Goal: Task Accomplishment & Management: Use online tool/utility

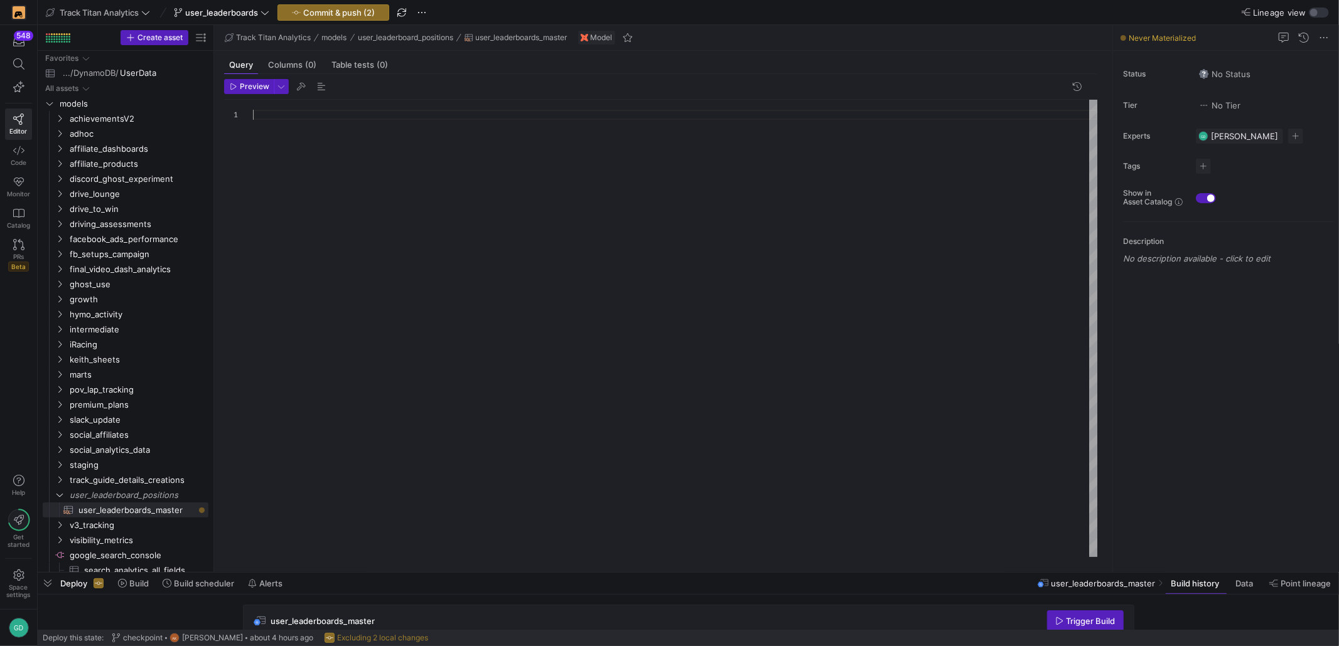
click at [330, 168] on div at bounding box center [675, 329] width 845 height 458
type textarea "#"
type textarea "/"
type textarea "''"
click at [341, 123] on div at bounding box center [675, 329] width 845 height 458
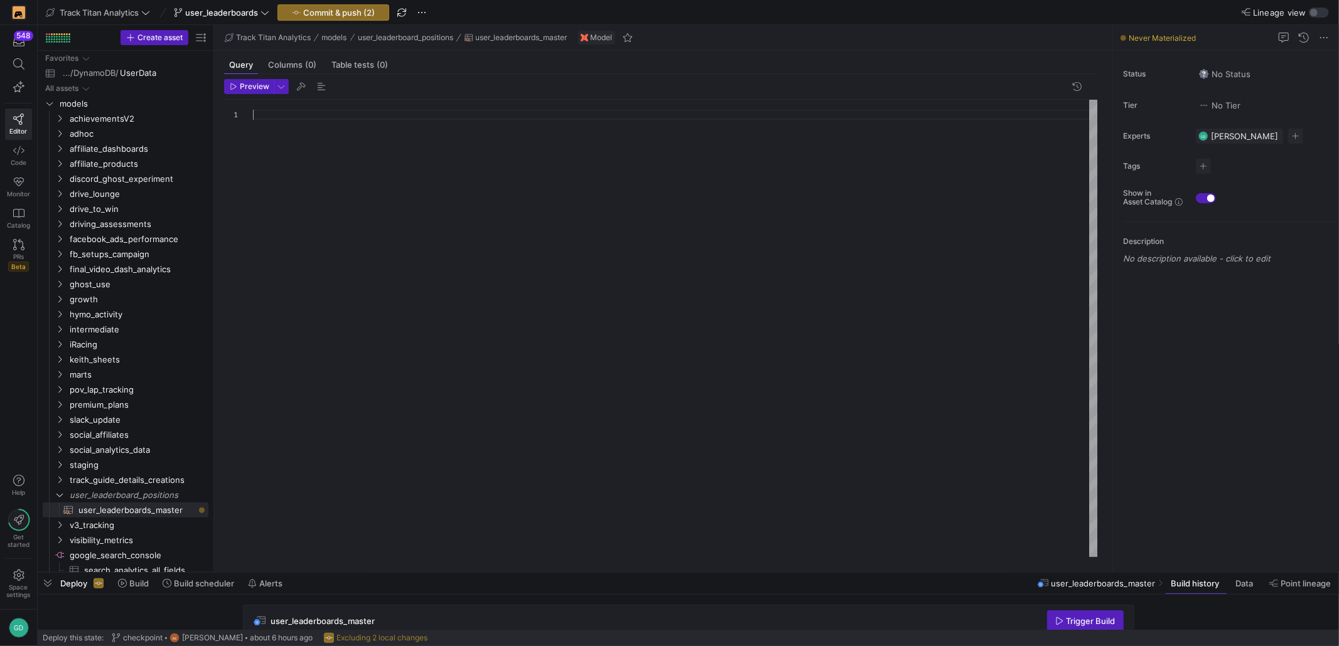
click at [576, 157] on div at bounding box center [675, 329] width 845 height 458
click at [437, 111] on div "session . limited_status is not PRIVATE or limited_status is null group by trac…" at bounding box center [675, 329] width 845 height 458
click at [501, 127] on div "session . limited_status is not PRIVATE or session . limited_status is null gro…" at bounding box center [675, 329] width 845 height 458
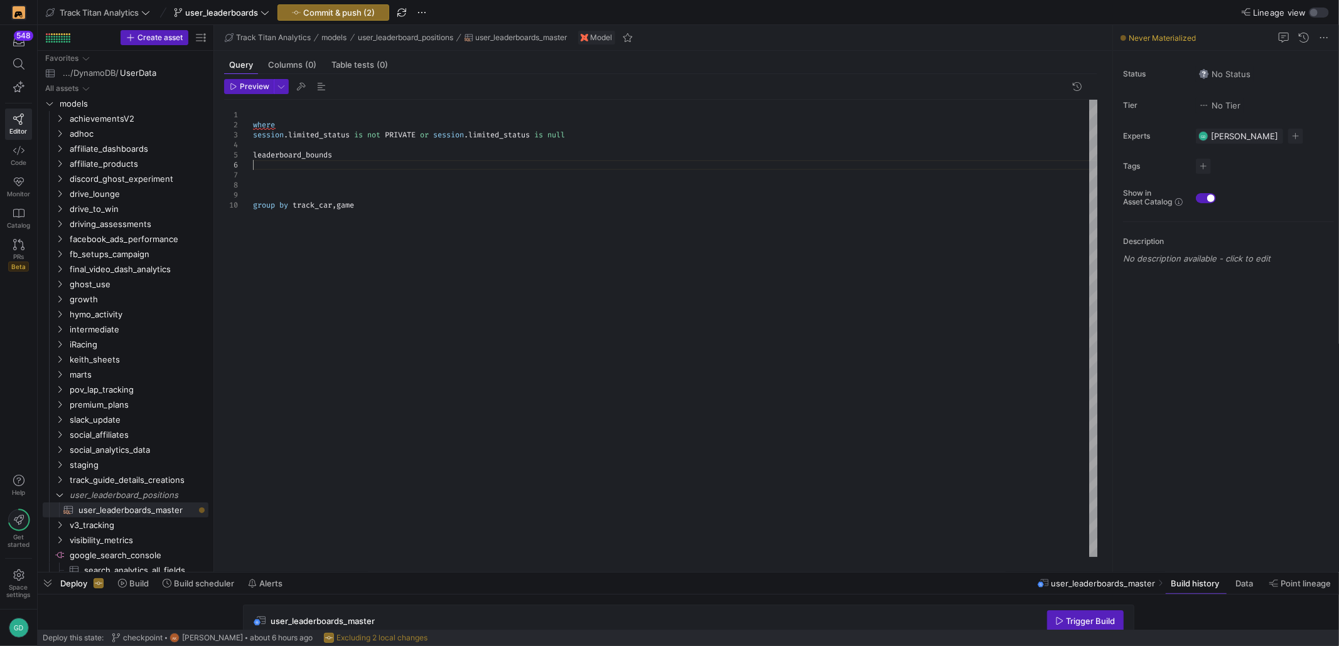
scroll to position [50, 0]
drag, startPoint x: 323, startPoint y: 185, endPoint x: 379, endPoint y: 185, distance: 55.9
click at [327, 185] on div "session . limited_status is not PRIVATE or session . limited_status is null whe…" at bounding box center [675, 329] width 845 height 458
drag, startPoint x: 408, startPoint y: 192, endPoint x: 461, endPoint y: 234, distance: 67.4
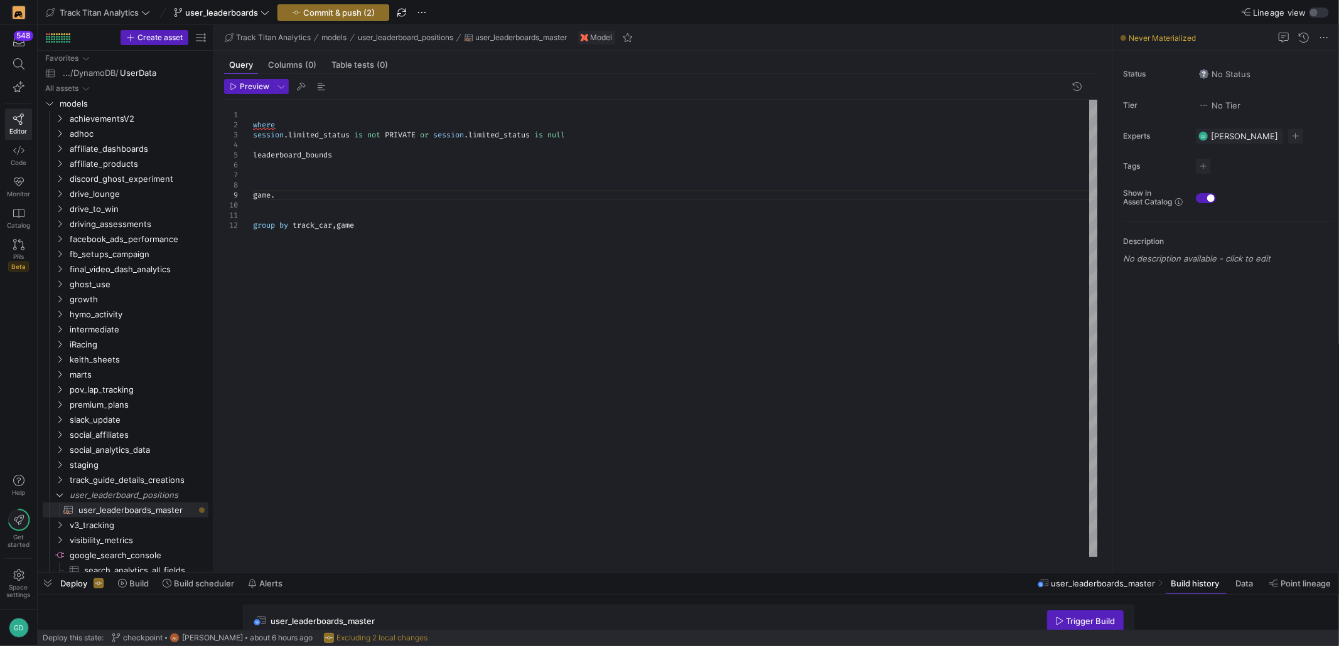
click at [408, 193] on div "session . limited_status is not PRIVATE or session . limited_status is null whe…" at bounding box center [675, 329] width 845 height 458
click at [528, 201] on div "session . limited_status is not PRIVATE or session . limited_status is null whe…" at bounding box center [675, 329] width 845 height 458
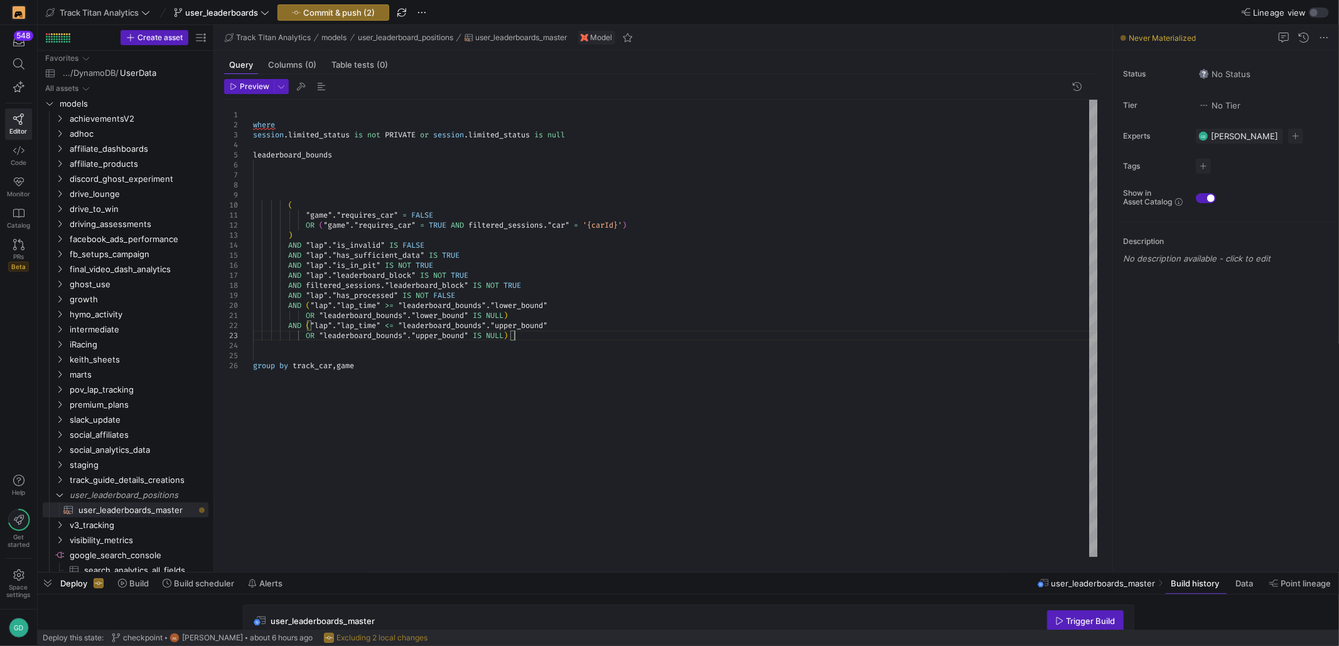
scroll to position [59, 21]
drag, startPoint x: 421, startPoint y: 185, endPoint x: 432, endPoint y: 175, distance: 14.7
click at [422, 183] on div "session . limited_status is not PRIVATE or session . limited_status is null whe…" at bounding box center [675, 329] width 845 height 458
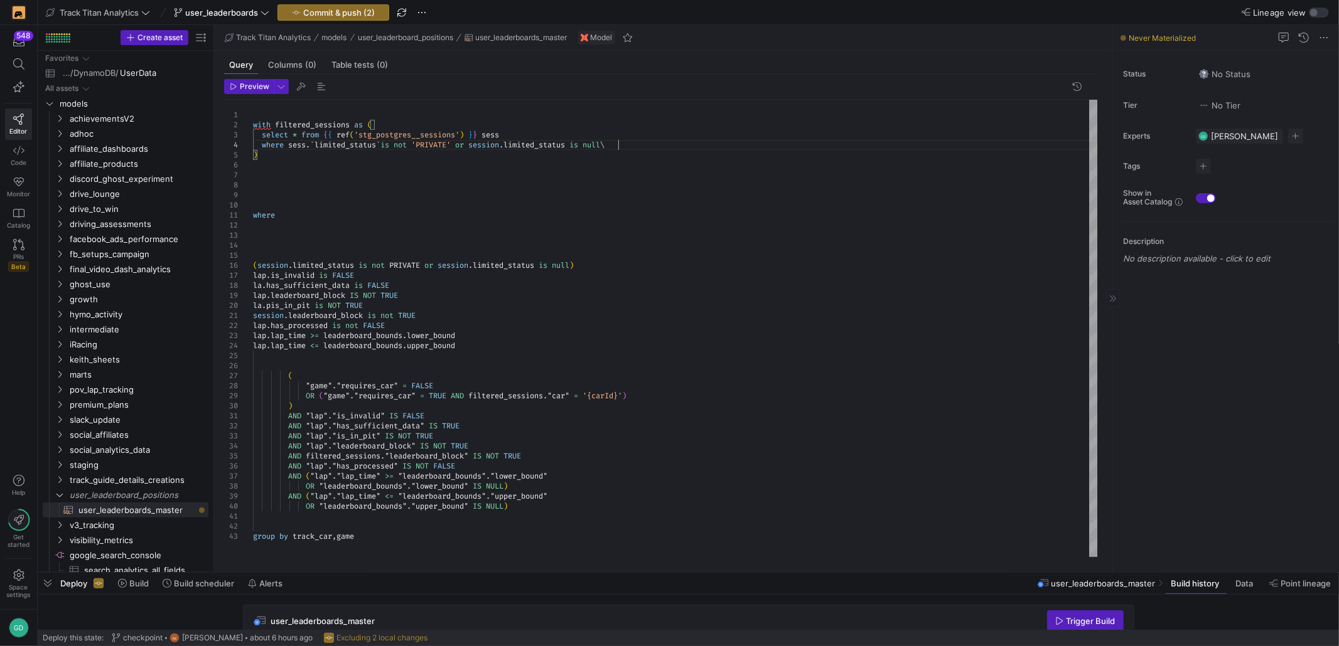
scroll to position [29, 364]
click at [491, 198] on div "( session . limited_status is not PRIVATE or session . limited_status is null )…" at bounding box center [675, 329] width 845 height 458
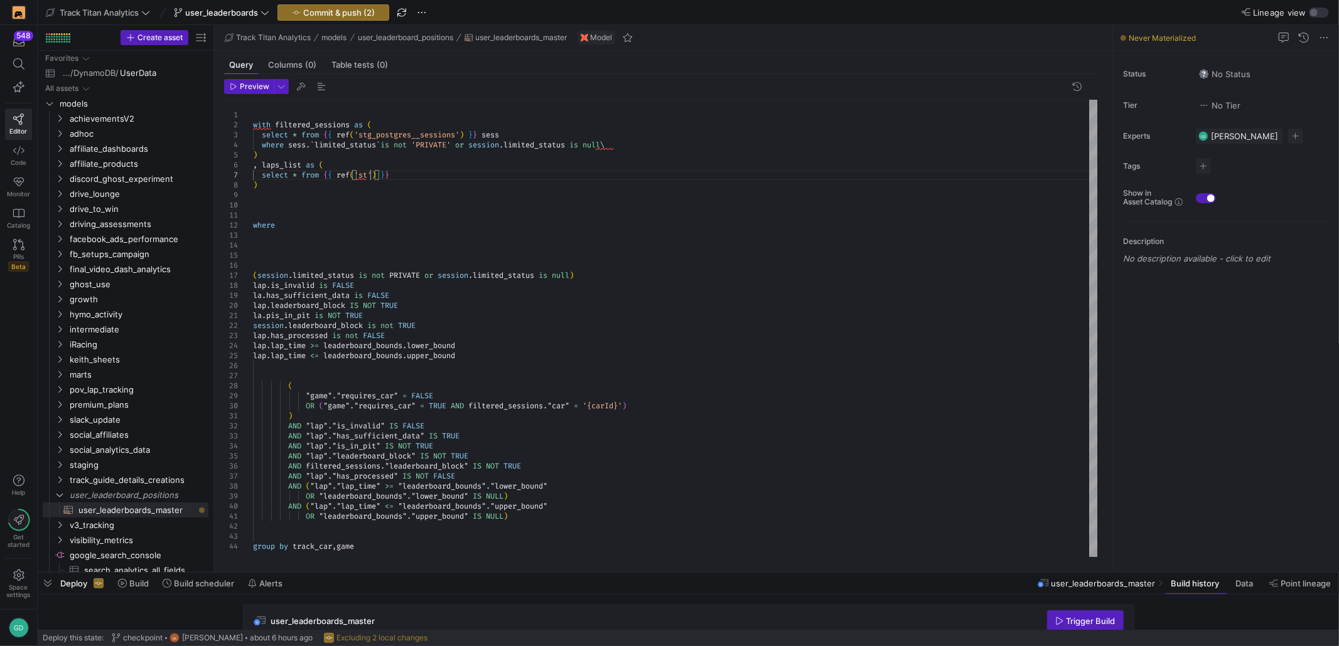
scroll to position [60, 121]
drag, startPoint x: 351, startPoint y: 134, endPoint x: 481, endPoint y: 134, distance: 130.5
click at [481, 134] on div "( session . limited_status is not PRIVATE or session . limited_status is null )…" at bounding box center [675, 329] width 845 height 458
drag, startPoint x: 404, startPoint y: 176, endPoint x: 326, endPoint y: 178, distance: 78.5
click at [326, 178] on div "( session . limited_status is not PRIVATE or session . limited_status is null )…" at bounding box center [675, 329] width 845 height 458
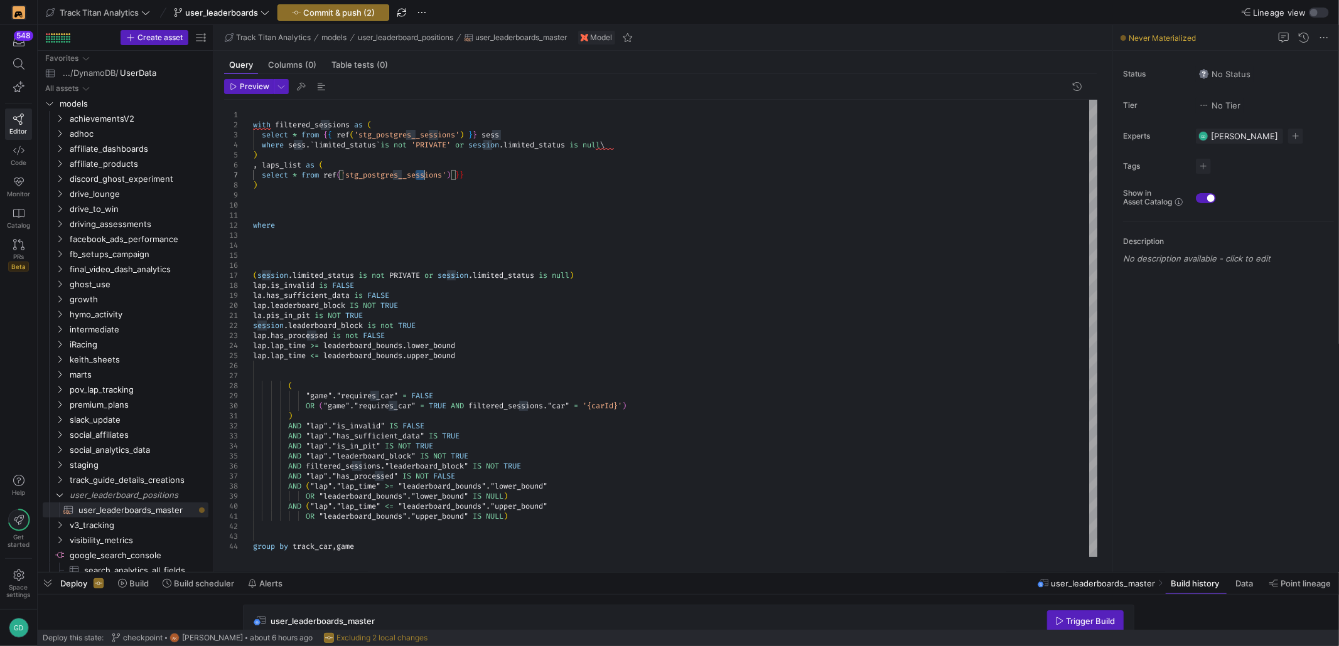
drag, startPoint x: 415, startPoint y: 174, endPoint x: 490, endPoint y: 197, distance: 78.6
click at [444, 181] on div "( session . limited_status is not PRIVATE or session . limited_status is null )…" at bounding box center [675, 329] width 845 height 458
click at [488, 219] on div "( session . limited_status is not PRIVATE or session . limited_status is null )…" at bounding box center [675, 329] width 845 height 458
click at [481, 178] on div "( session . limited_status is not PRIVATE or session . limited_status is null )…" at bounding box center [675, 329] width 845 height 458
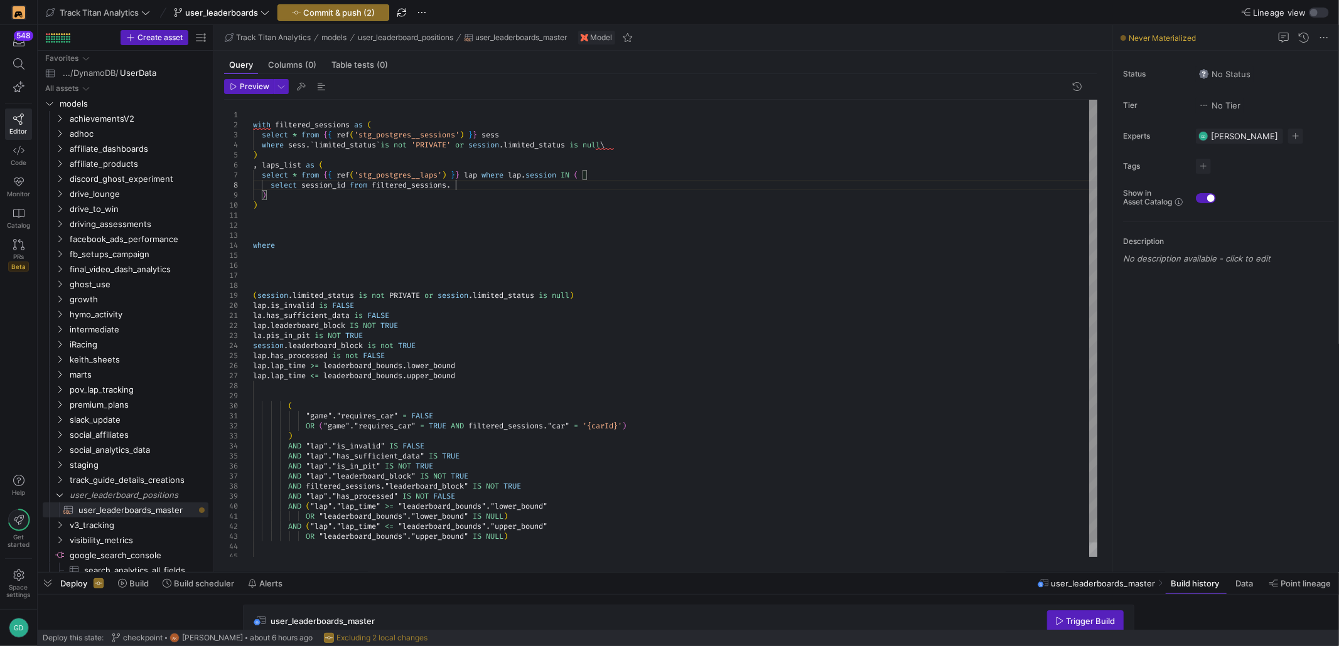
scroll to position [70, 202]
click at [633, 139] on div "( session . limited_status is not PRIVATE or session . limited_status is null )…" at bounding box center [675, 336] width 845 height 472
click at [647, 147] on div "( session . limited_status is not PRIVATE or session . limited_status is null )…" at bounding box center [675, 336] width 845 height 472
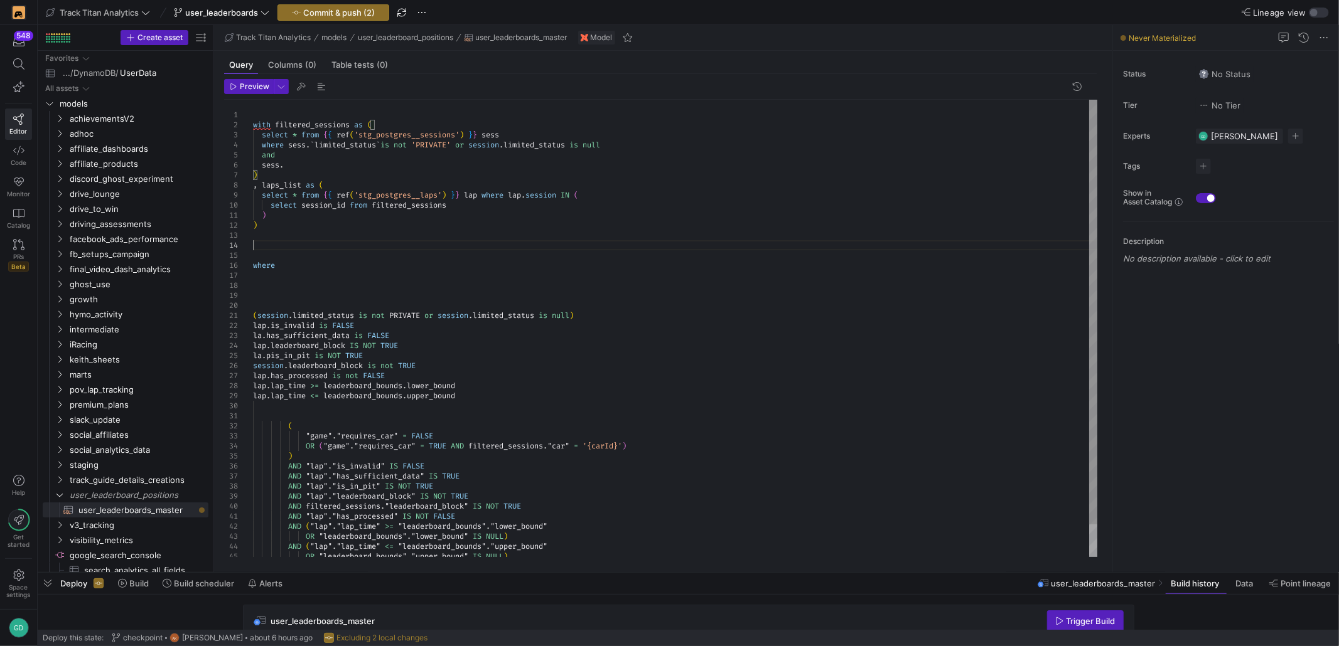
scroll to position [50, 21]
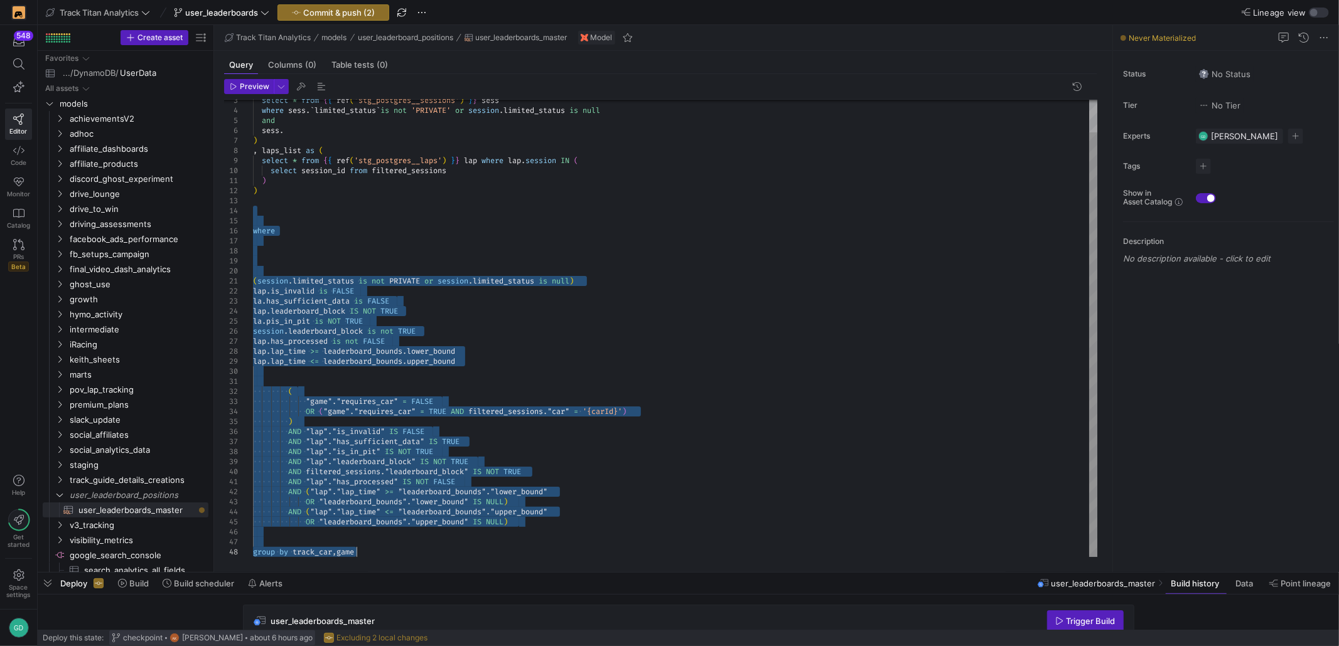
drag, startPoint x: 269, startPoint y: 250, endPoint x: 205, endPoint y: 645, distance: 400.4
click at [341, 557] on div "( session . limited_status is not PRIVATE or session . limited_status is null )…" at bounding box center [675, 311] width 845 height 492
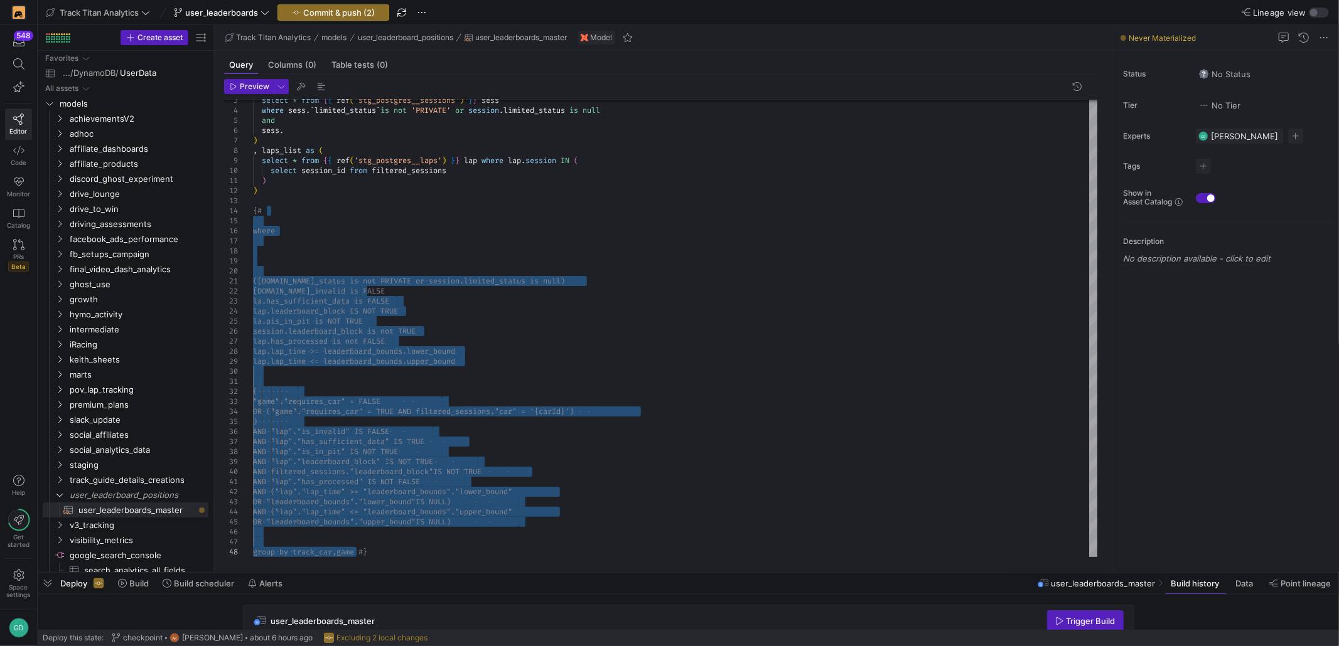
click at [438, 225] on div "([DOMAIN_NAME]_status is not PRIVATE or session. limited_status is null) where …" at bounding box center [675, 311] width 845 height 492
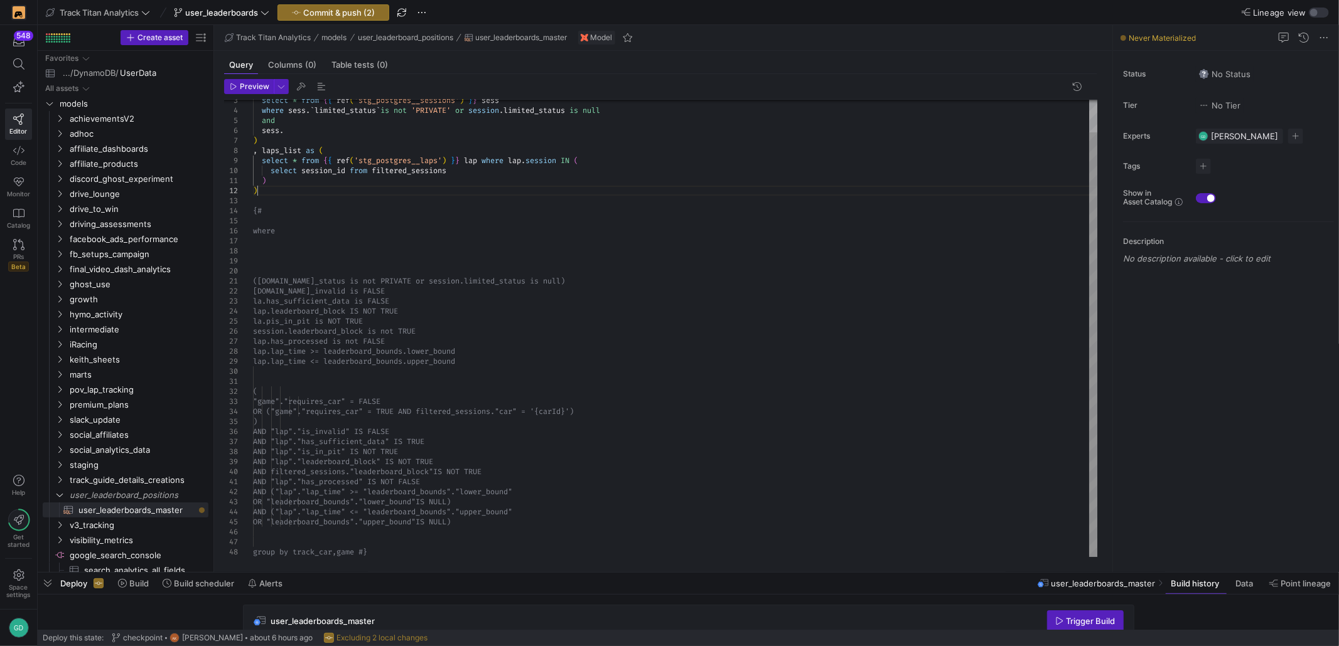
click at [347, 187] on div "([DOMAIN_NAME]_status is not PRIVATE or session. limited_status is null) where …" at bounding box center [675, 311] width 845 height 492
click at [385, 114] on div "([DOMAIN_NAME]_status is not PRIVATE or session. limited_status is null) where …" at bounding box center [675, 311] width 845 height 492
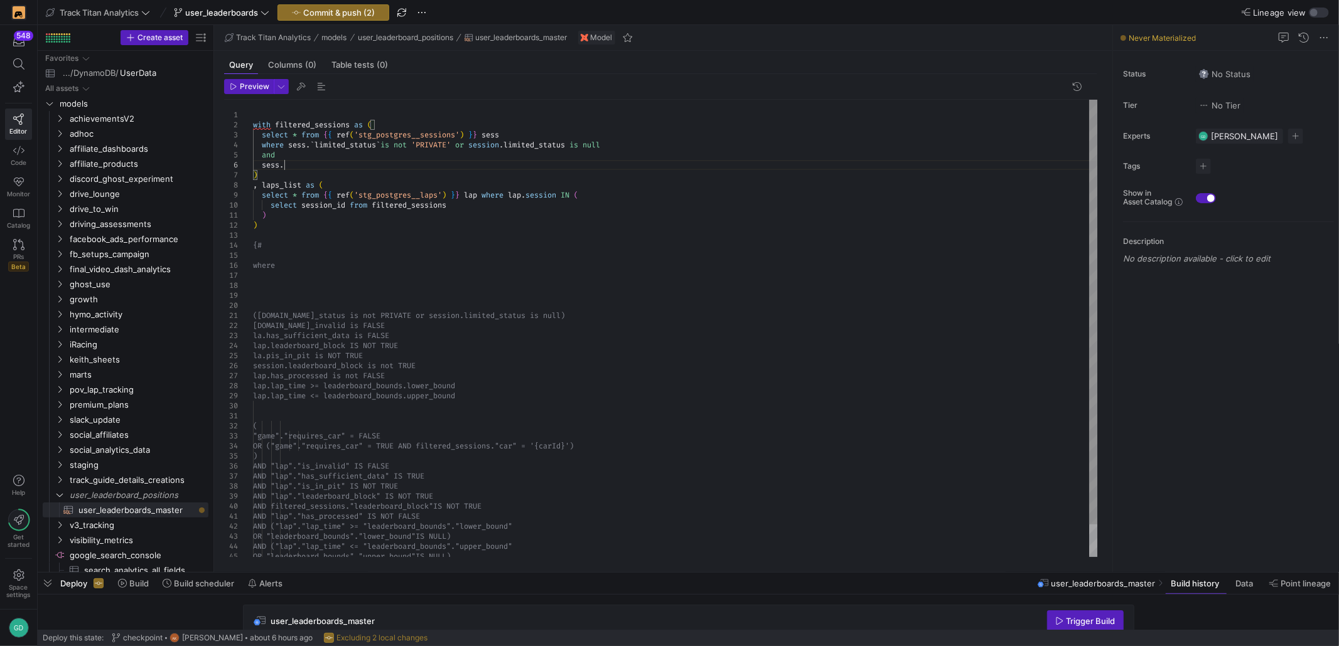
click at [314, 164] on div "([DOMAIN_NAME]_status is not PRIVATE or session. limited_status is null) where …" at bounding box center [675, 346] width 845 height 492
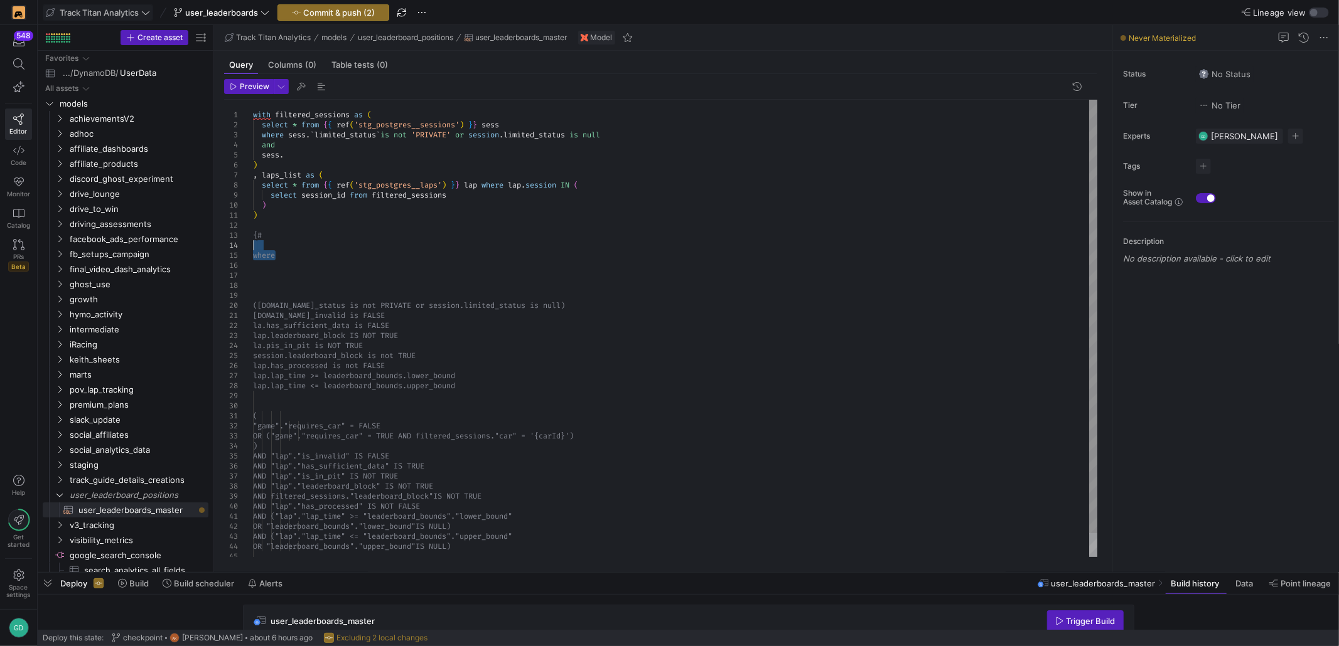
drag, startPoint x: 343, startPoint y: 242, endPoint x: 124, endPoint y: 11, distance: 318.8
click at [253, 100] on div "([DOMAIN_NAME]_status is not PRIVATE or session. limited_status is null) where …" at bounding box center [675, 341] width 845 height 482
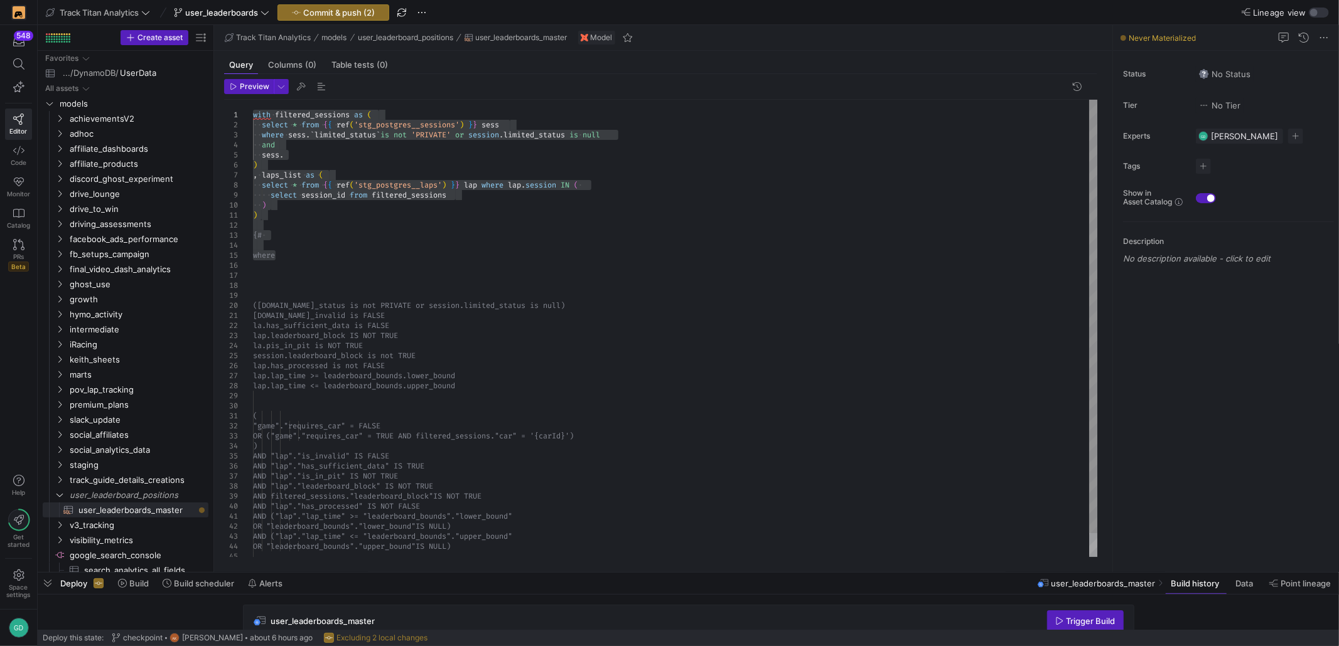
type textarea ") {# where ([DOMAIN_NAME]_status is not PRIVATE or [DOMAIN_NAME]_status is null)"
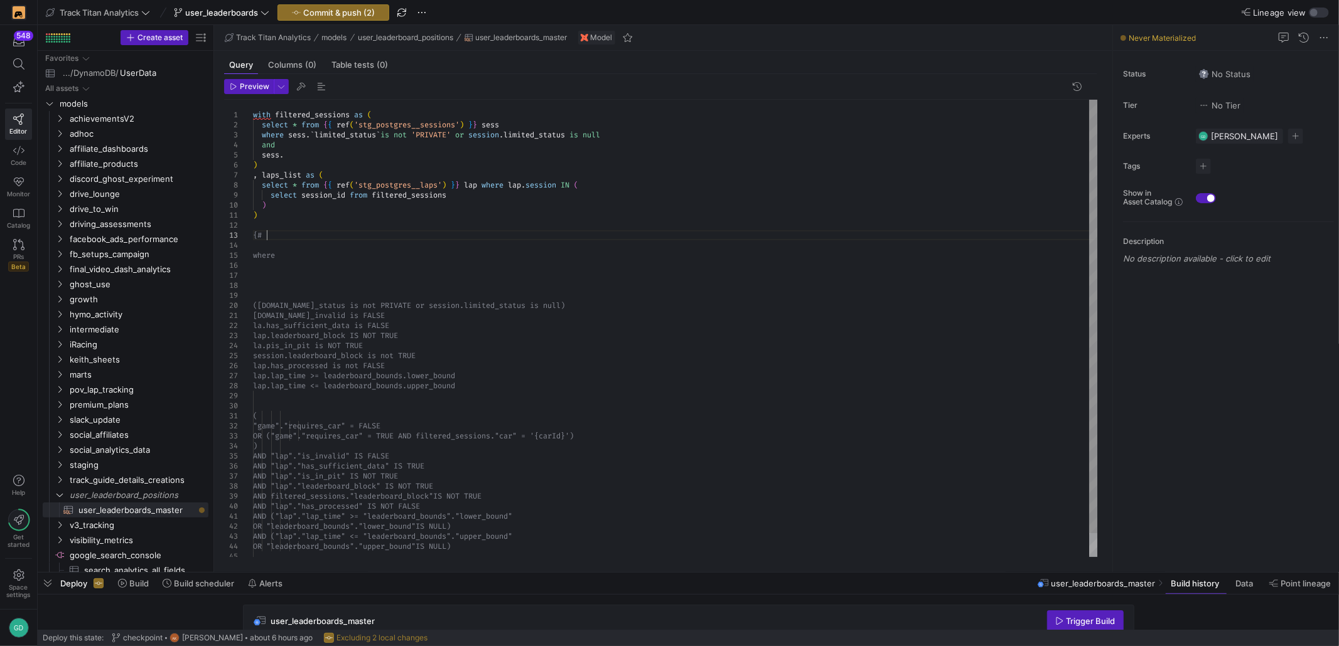
click at [386, 239] on div "([DOMAIN_NAME]_status is not PRIVATE or session. limited_status is null) where …" at bounding box center [675, 341] width 845 height 482
